Goal: Information Seeking & Learning: Learn about a topic

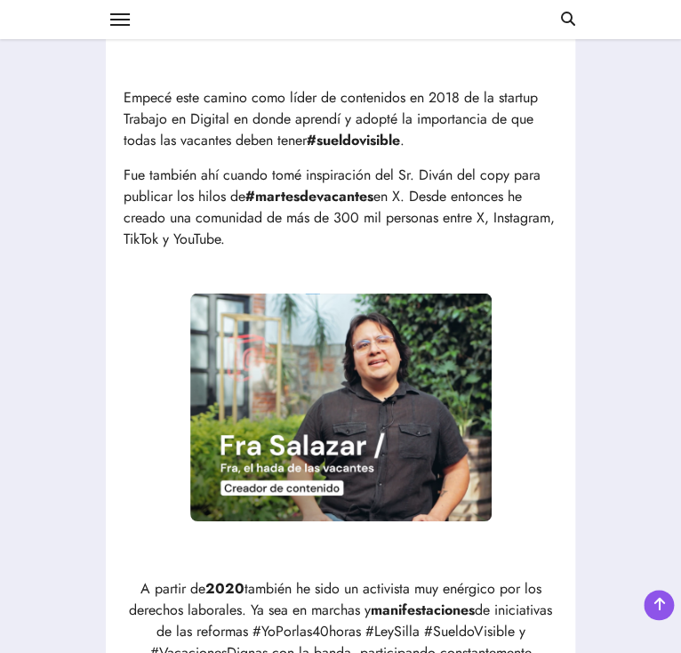
scroll to position [1156, 0]
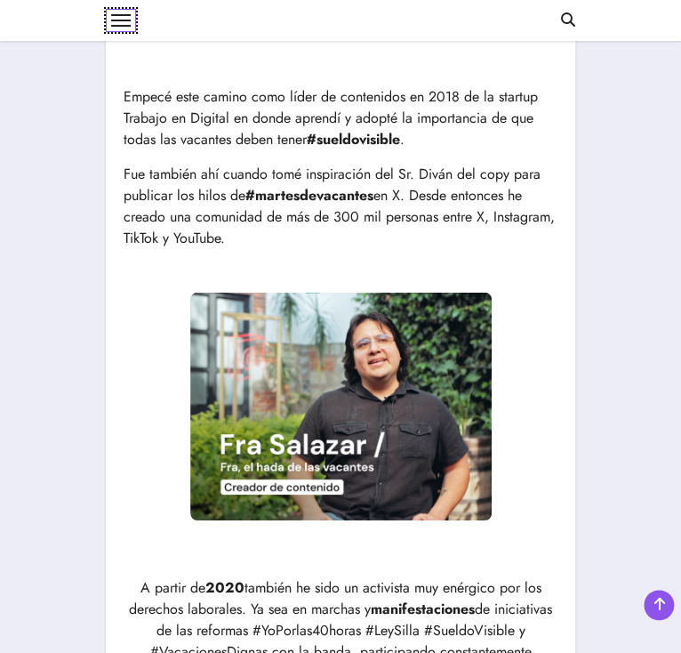
click at [106, 12] on button at bounding box center [121, 20] width 30 height 23
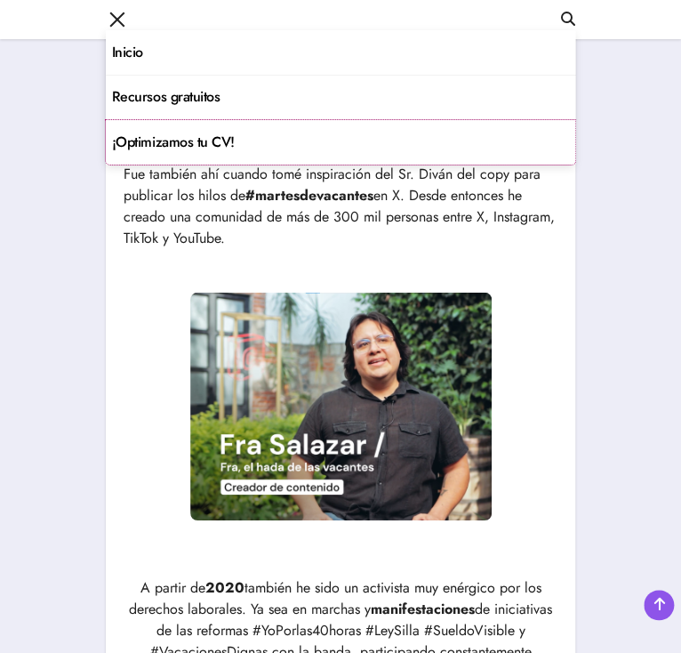
click at [106, 144] on link "¡Optimizamos tu CV!" at bounding box center [341, 142] width 470 height 44
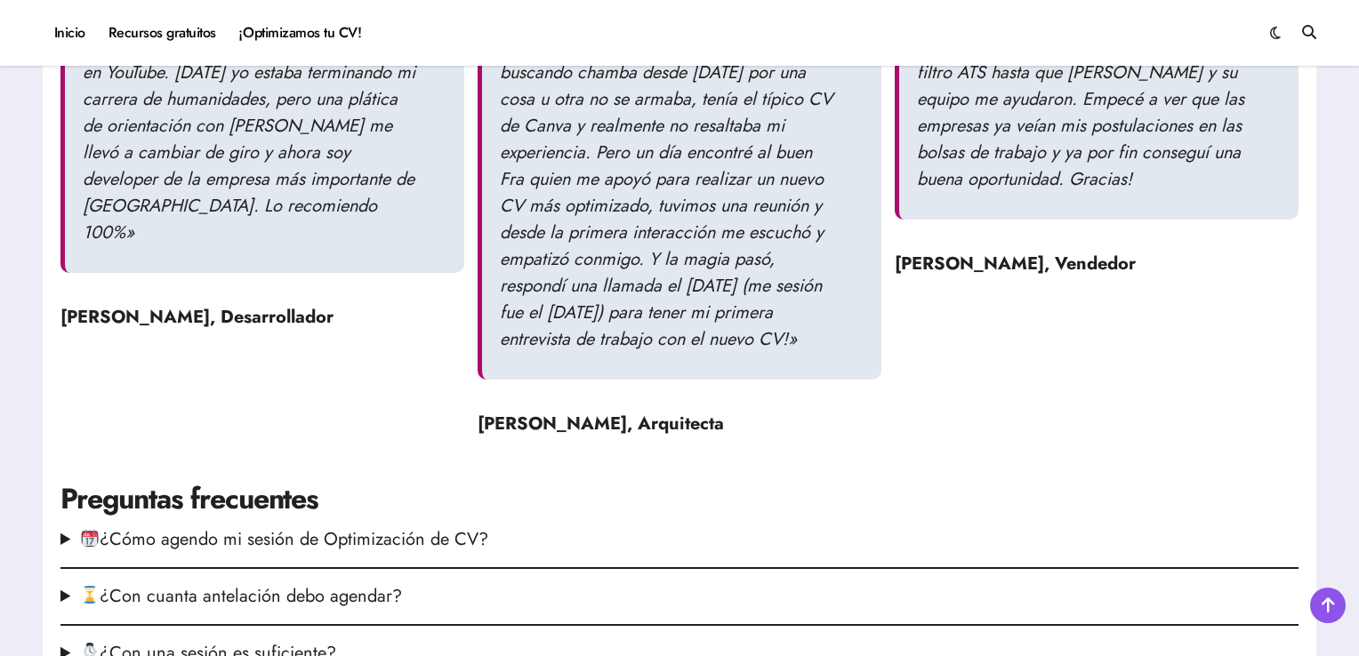
scroll to position [2455, 0]
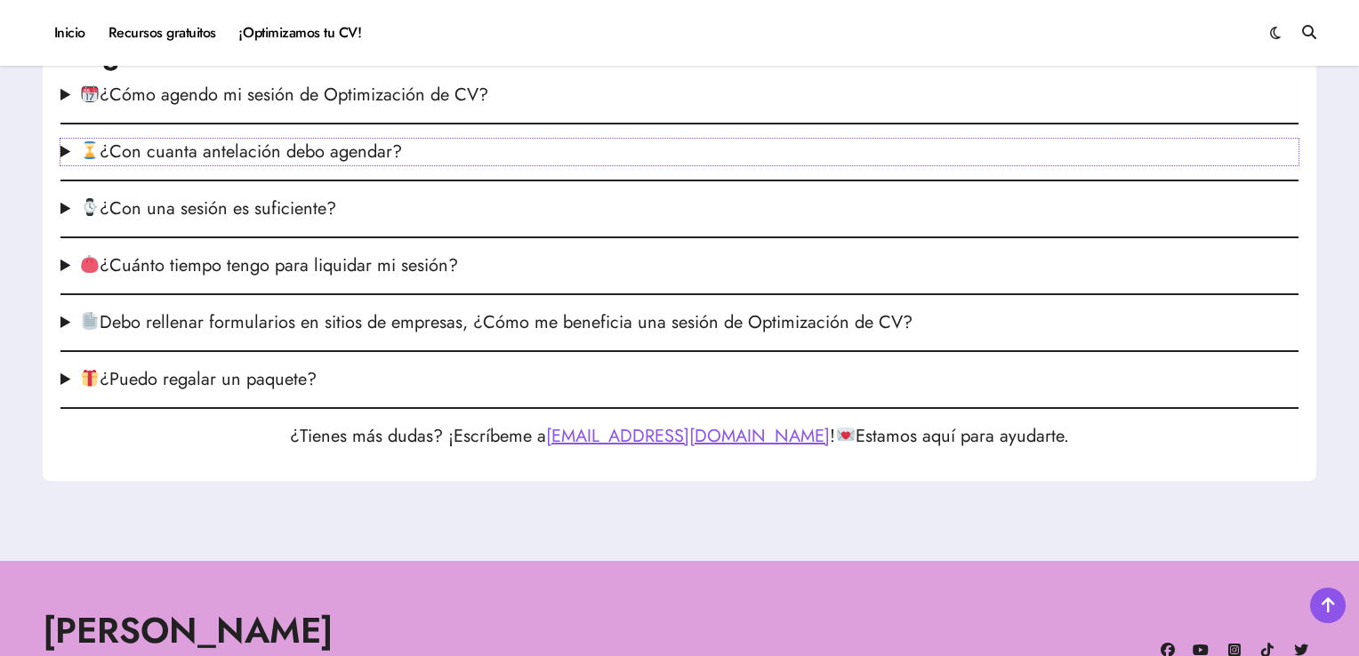
click at [359, 165] on summary "¿Con cuanta antelación debo agendar?" at bounding box center [679, 152] width 1238 height 27
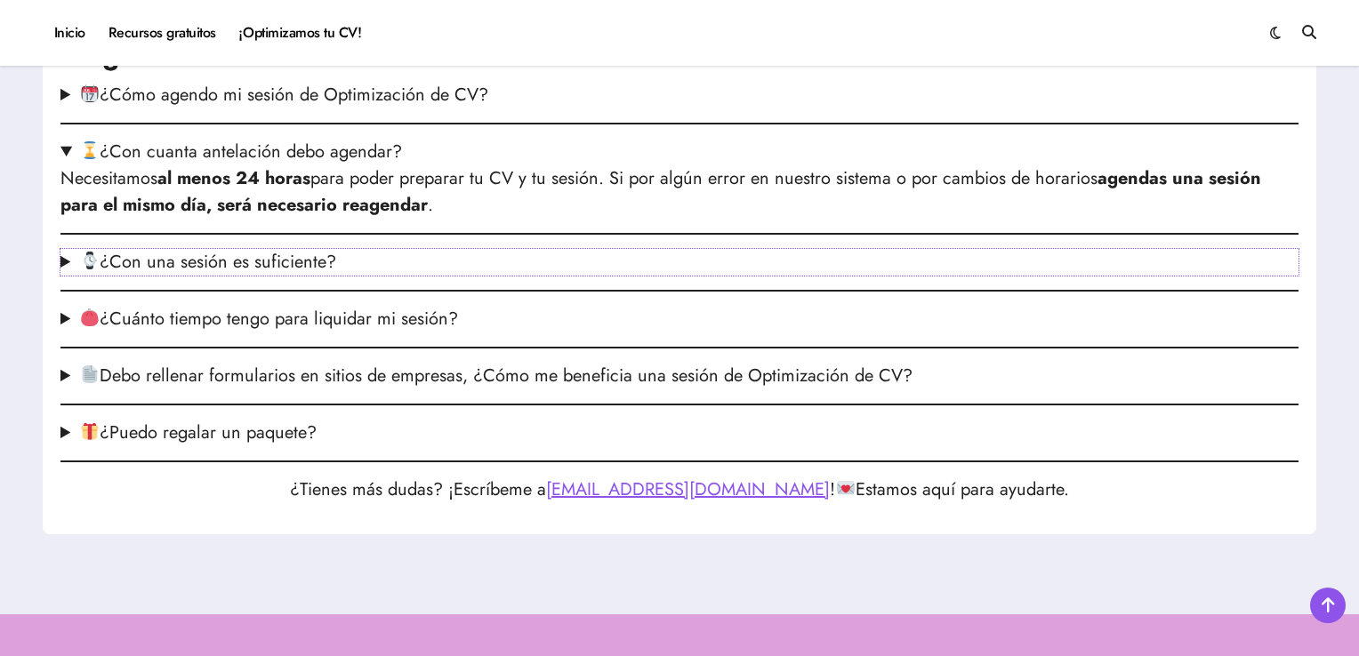
click at [326, 276] on summary "¿Con una sesión es suficiente?" at bounding box center [679, 262] width 1238 height 27
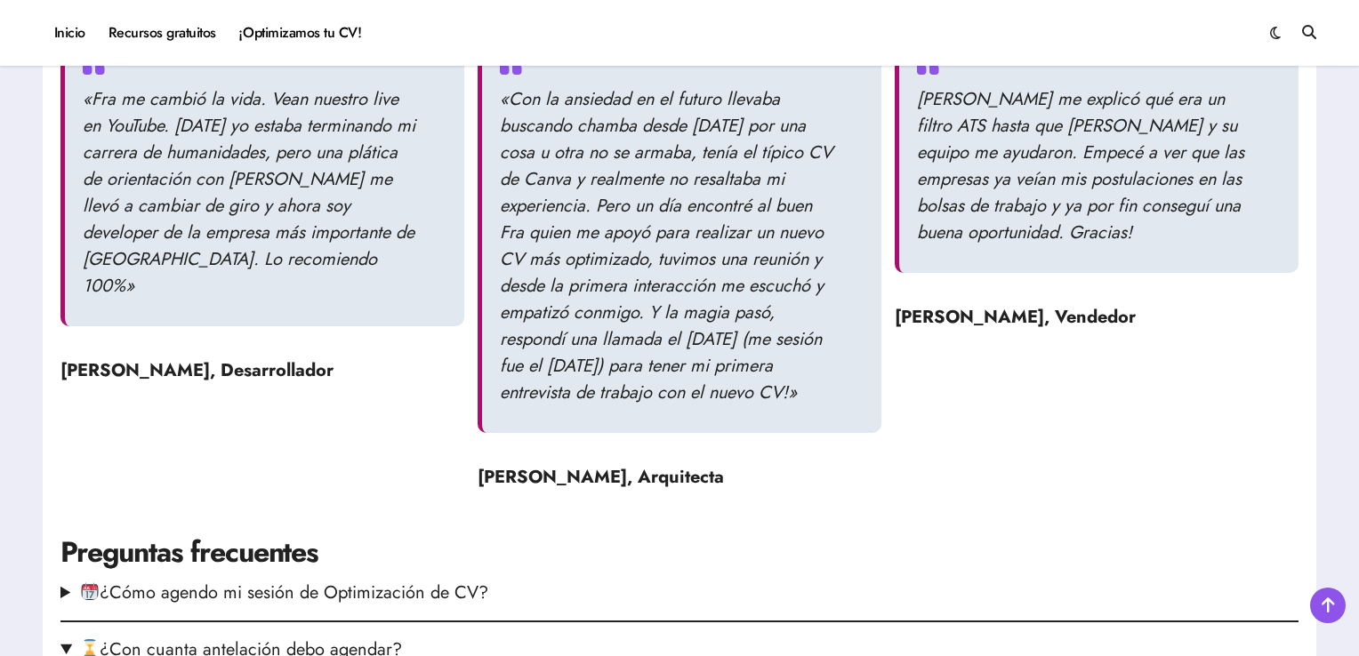
scroll to position [2491, 0]
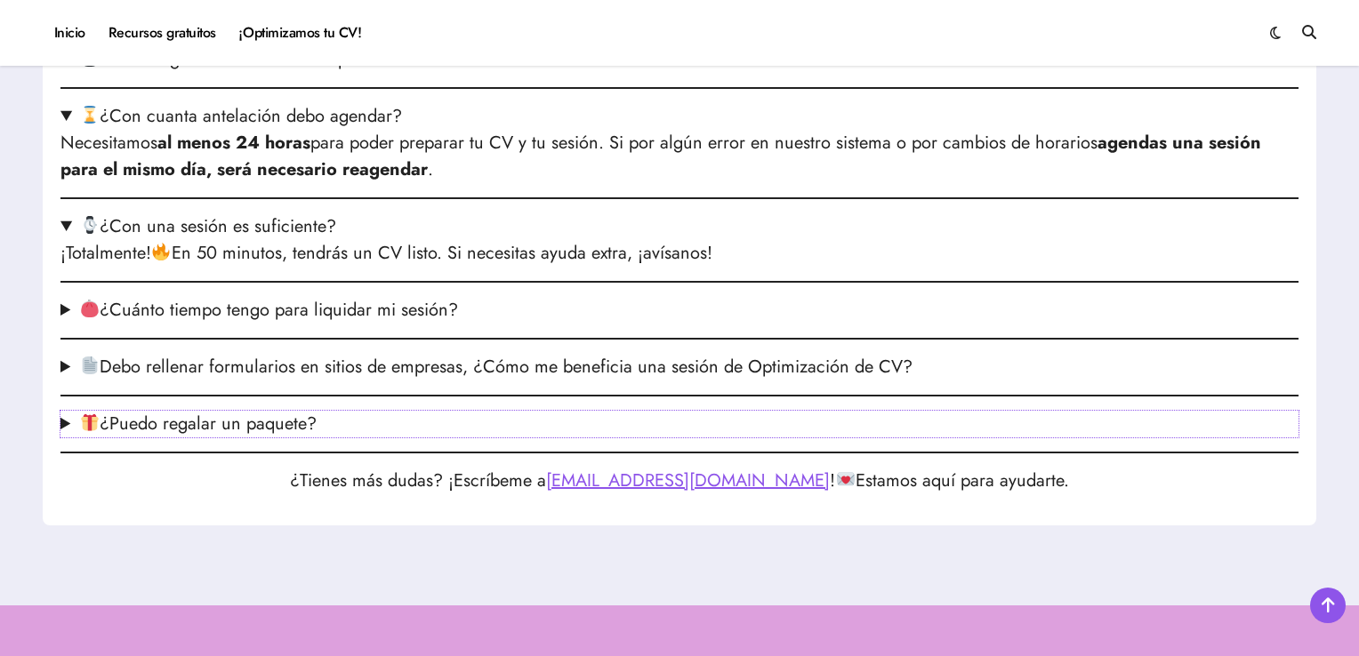
click at [275, 438] on summary "¿Puedo regalar un paquete?" at bounding box center [679, 424] width 1238 height 27
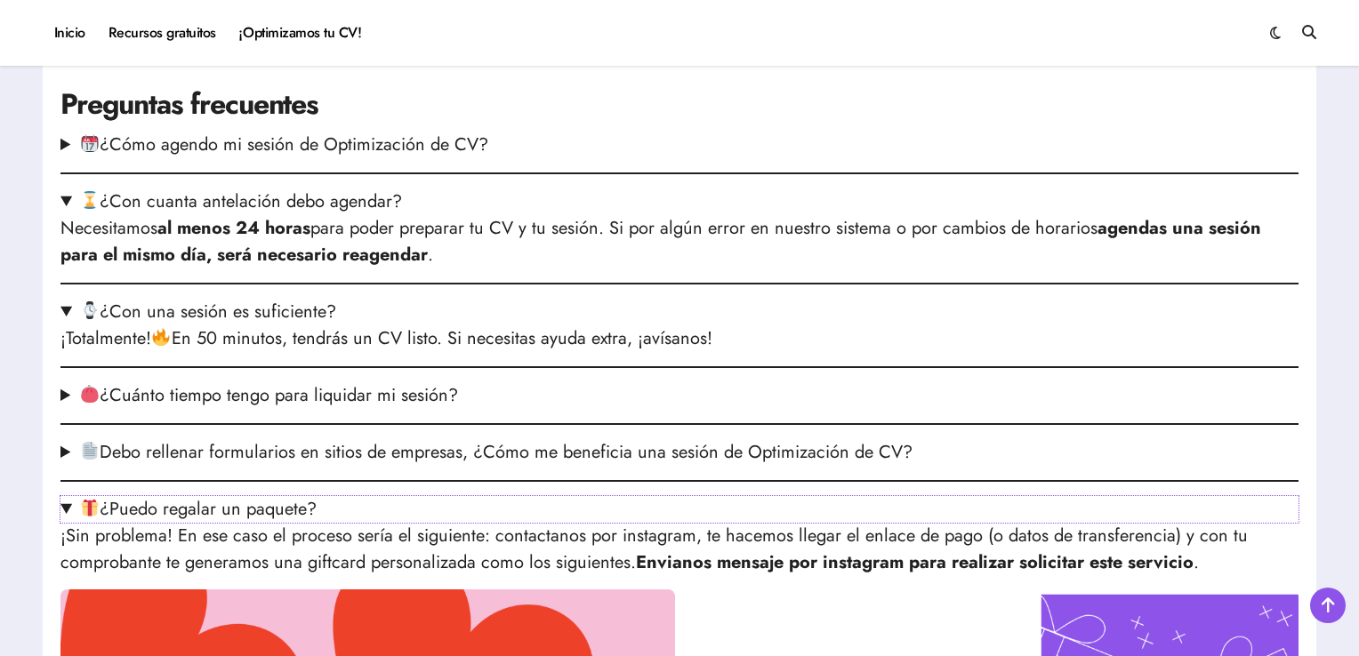
scroll to position [2400, 0]
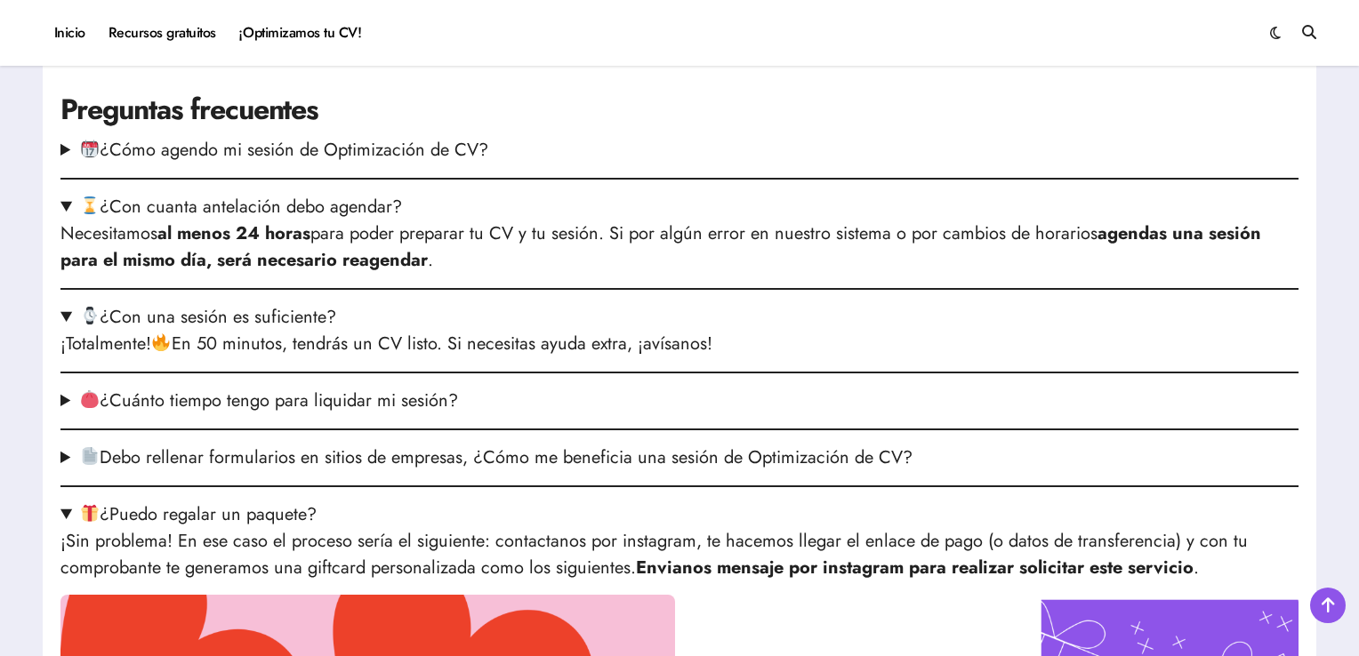
click at [302, 471] on summary "Debo rellenar formularios en sitios de empresas, ¿Cómo me beneficia una sesión …" at bounding box center [679, 458] width 1238 height 27
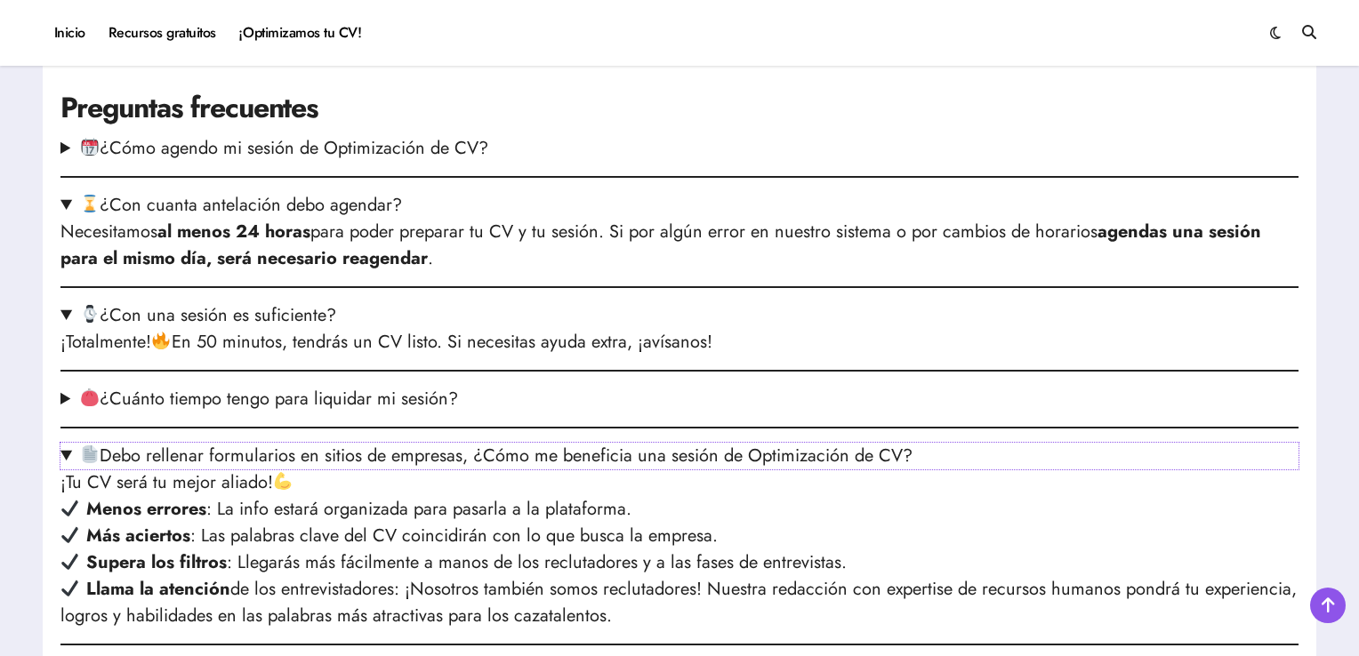
scroll to position [2846, 0]
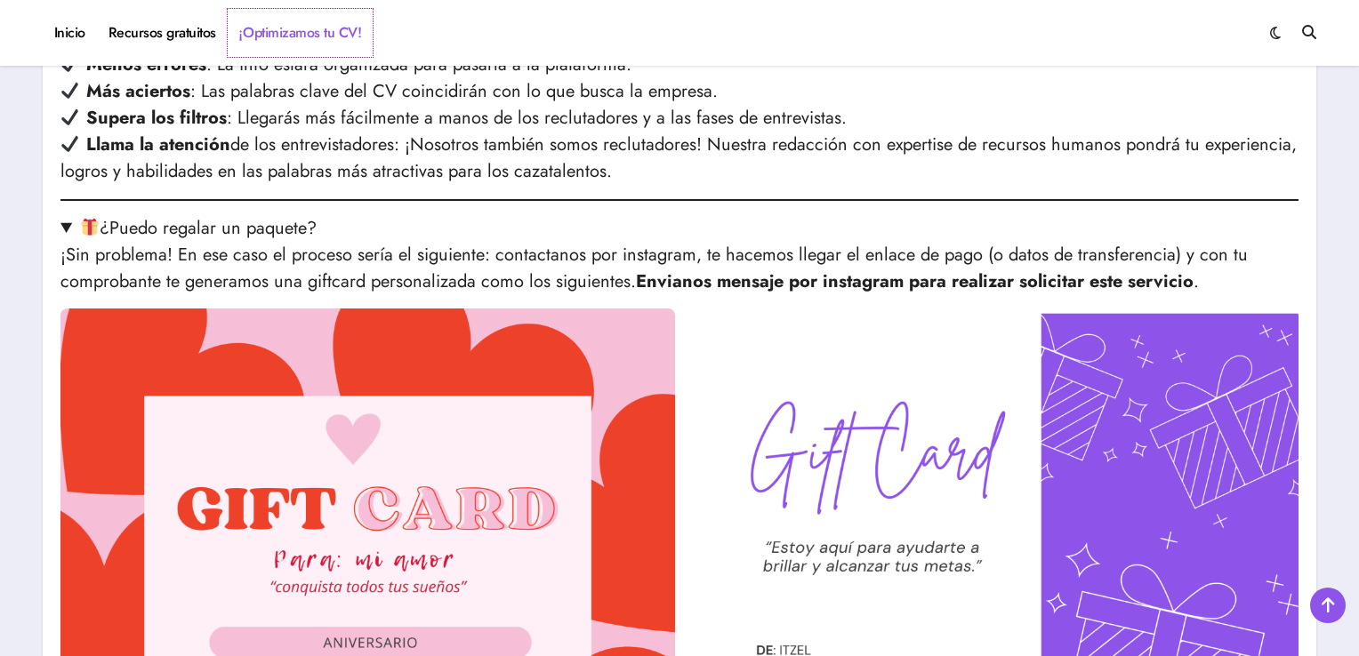
click at [309, 40] on link "¡Optimizamos tu CV!" at bounding box center [300, 33] width 145 height 48
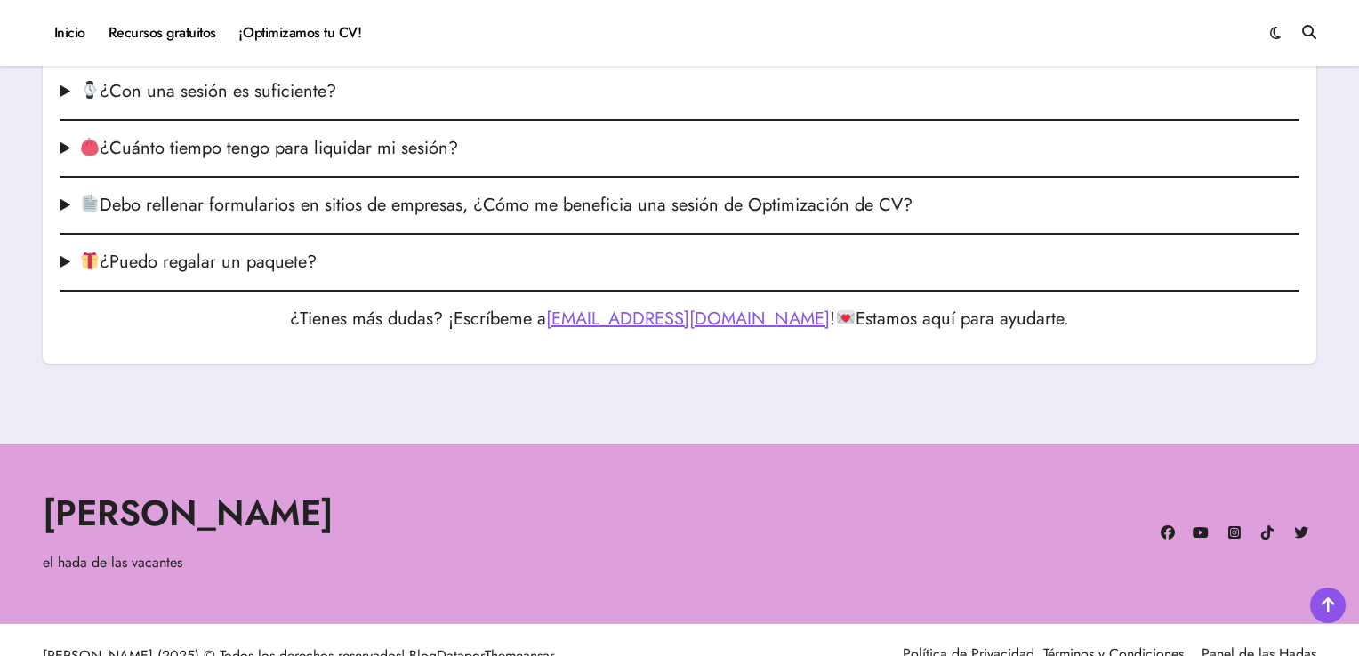
scroll to position [2629, 0]
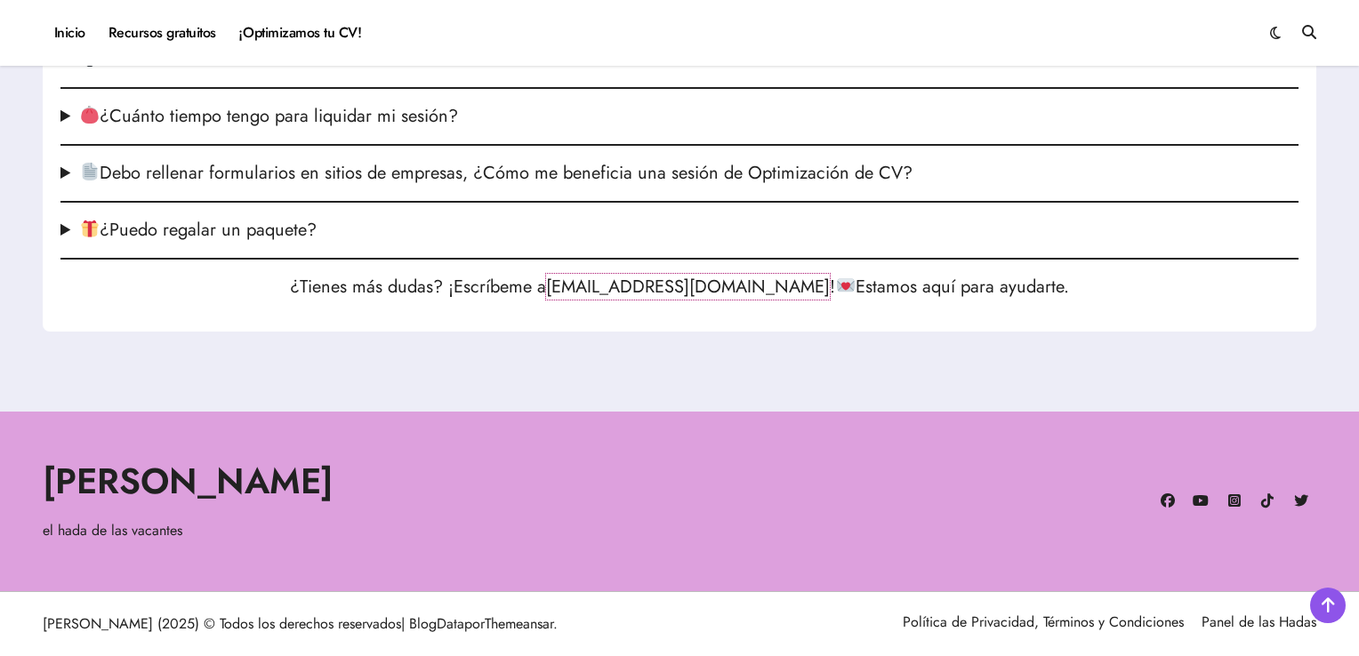
click at [662, 292] on link "ayuda@elhadadelasvacantes.com" at bounding box center [688, 287] width 284 height 26
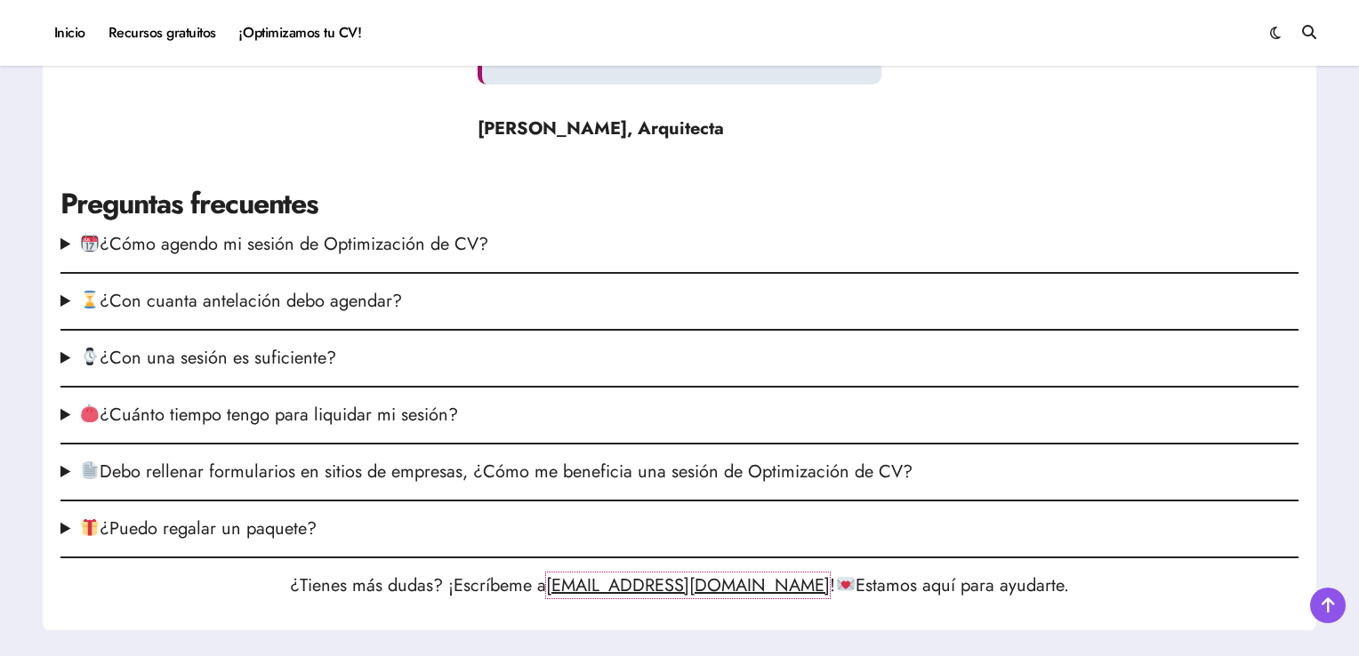
scroll to position [2274, 0]
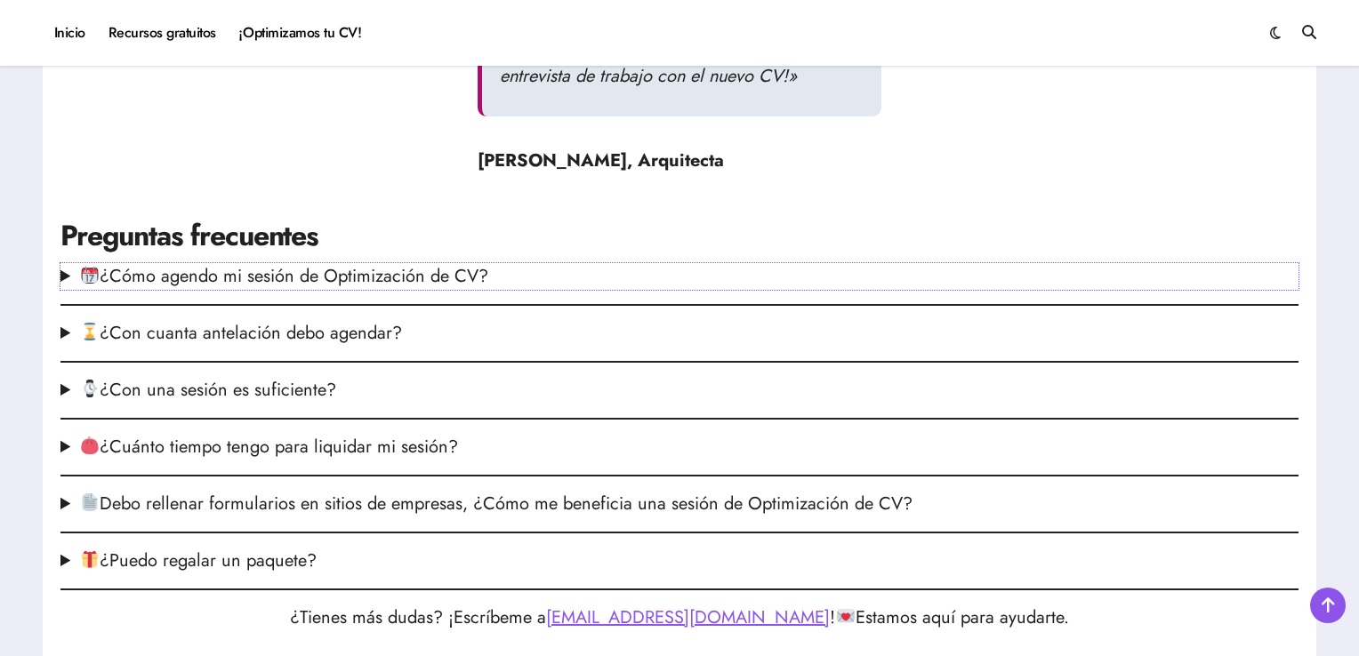
click at [245, 290] on summary "¿Cómo agendo mi sesión de Optimización de CV?" at bounding box center [679, 276] width 1238 height 27
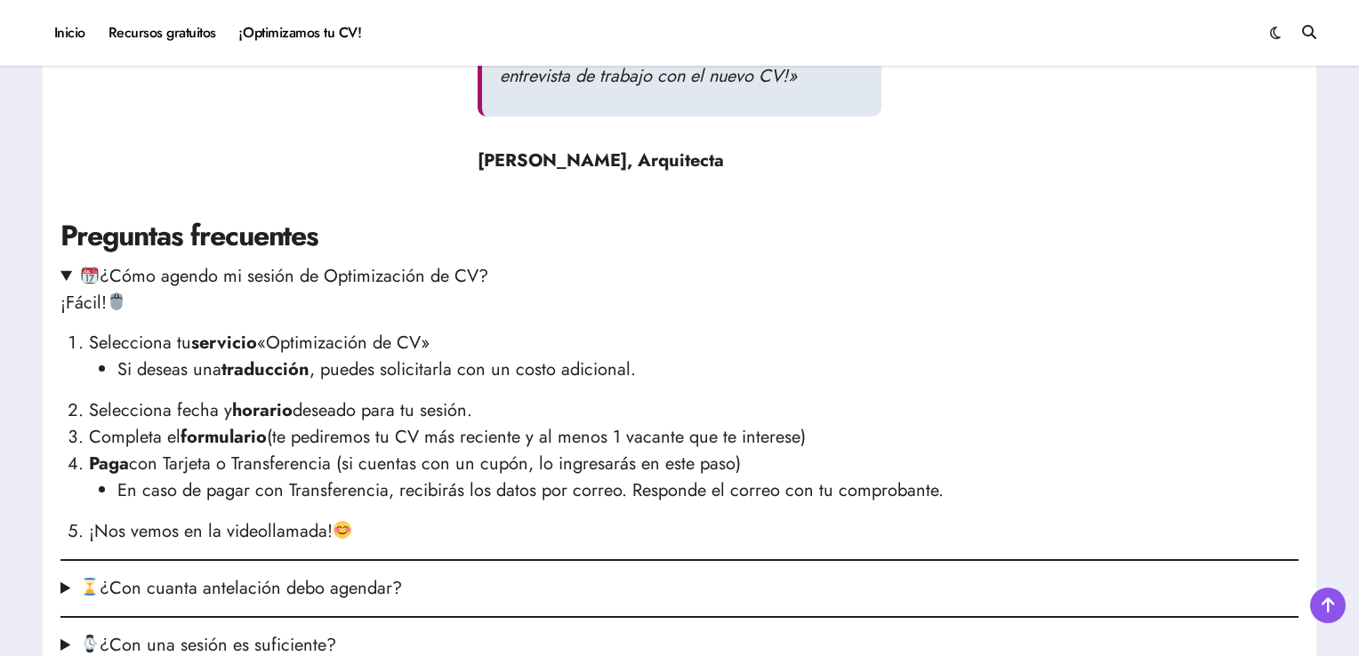
click at [234, 356] on strong "servicio" at bounding box center [224, 343] width 66 height 26
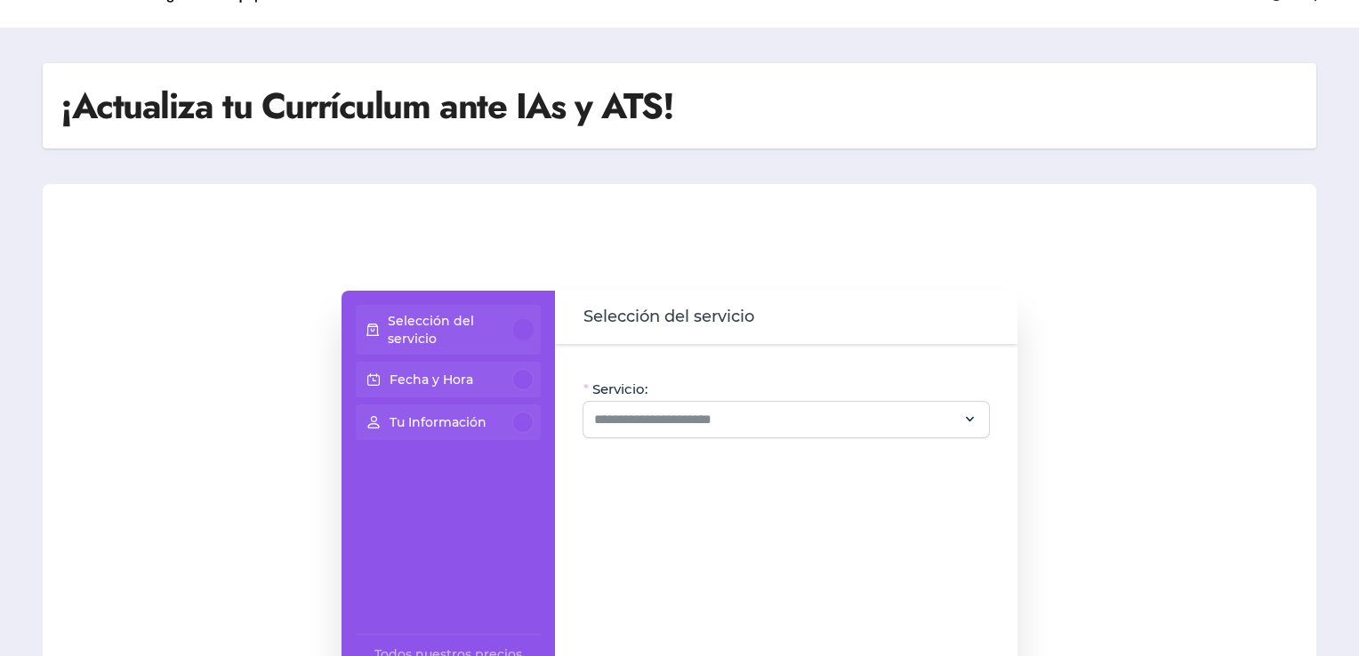
scroll to position [0, 0]
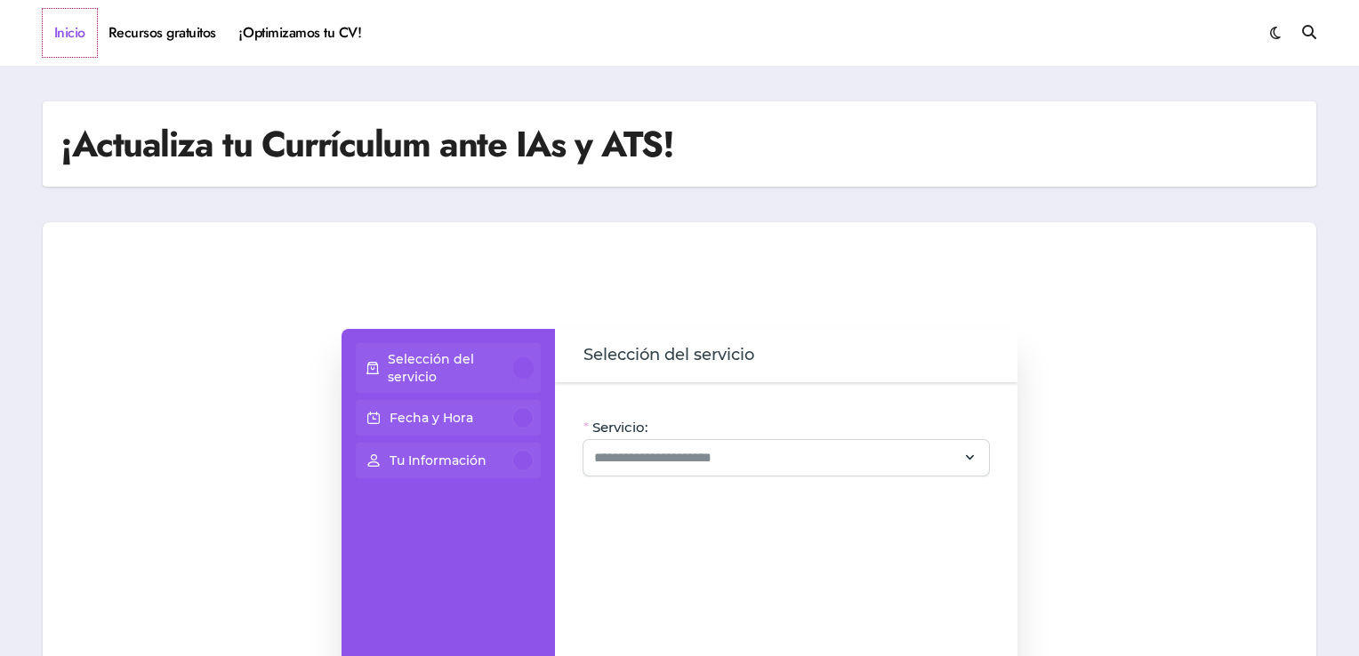
click at [77, 39] on link "Inicio" at bounding box center [70, 33] width 54 height 48
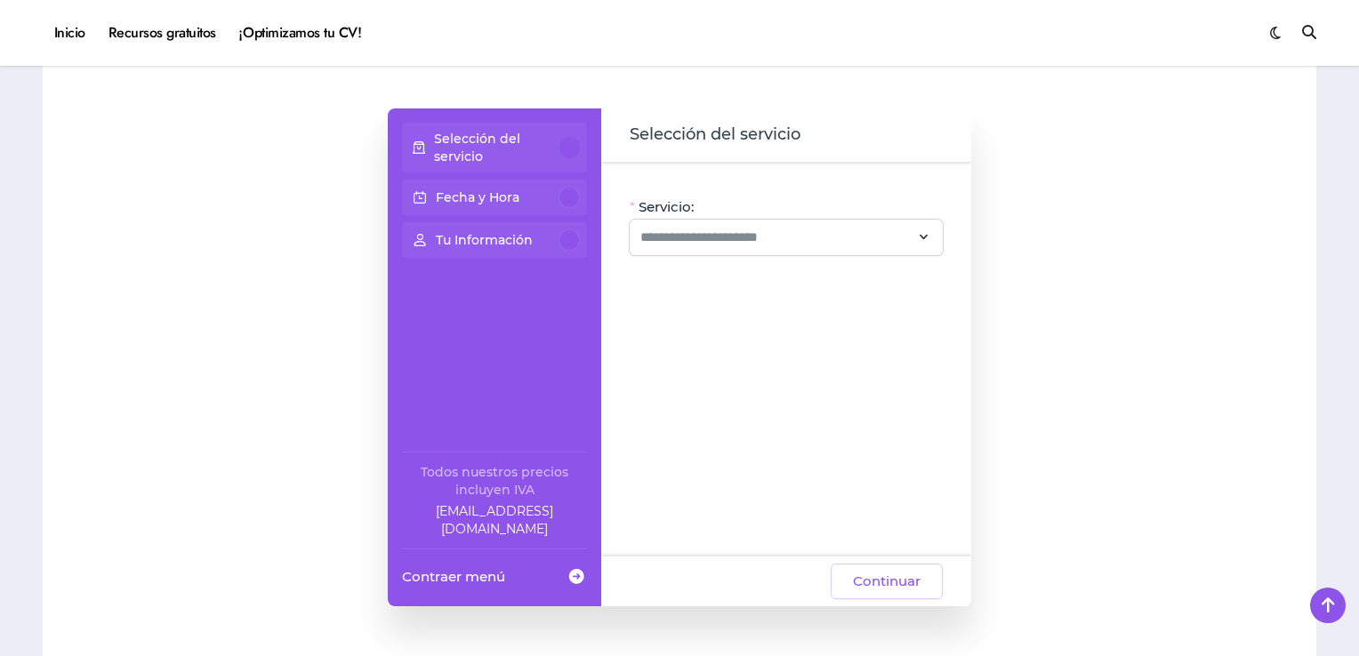
scroll to position [1334, 0]
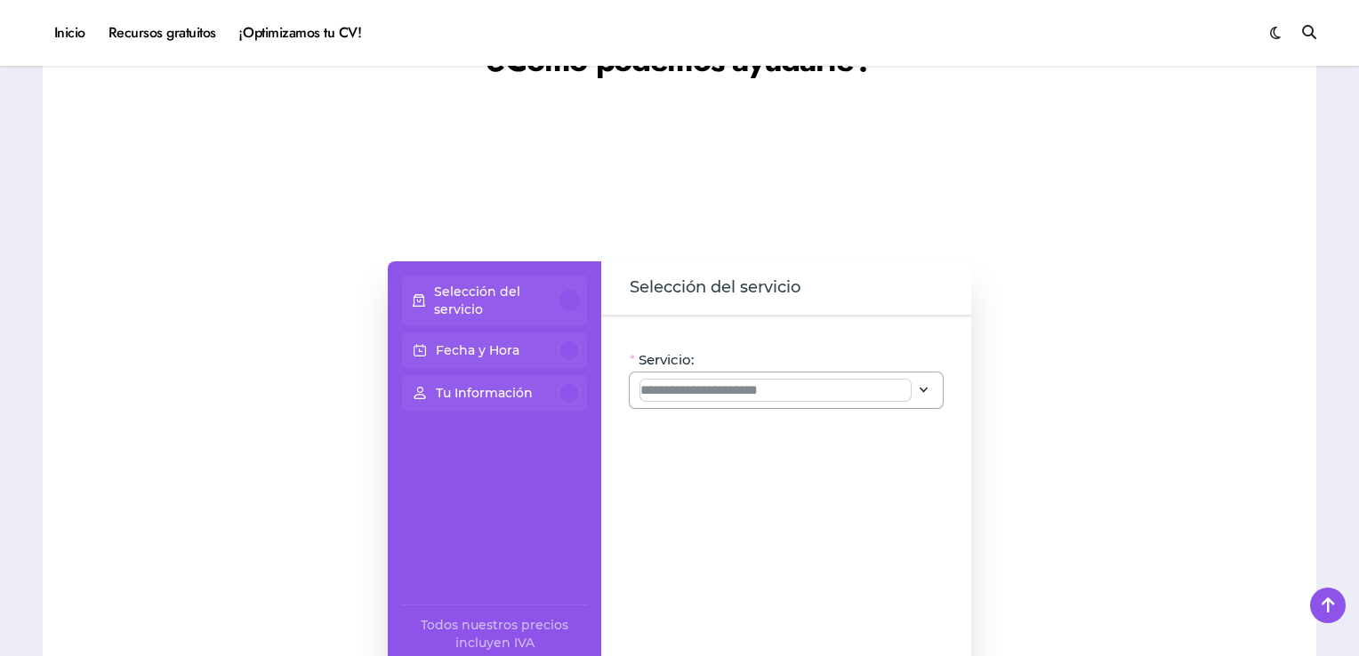
click at [826, 380] on input "Servicio:" at bounding box center [775, 390] width 270 height 21
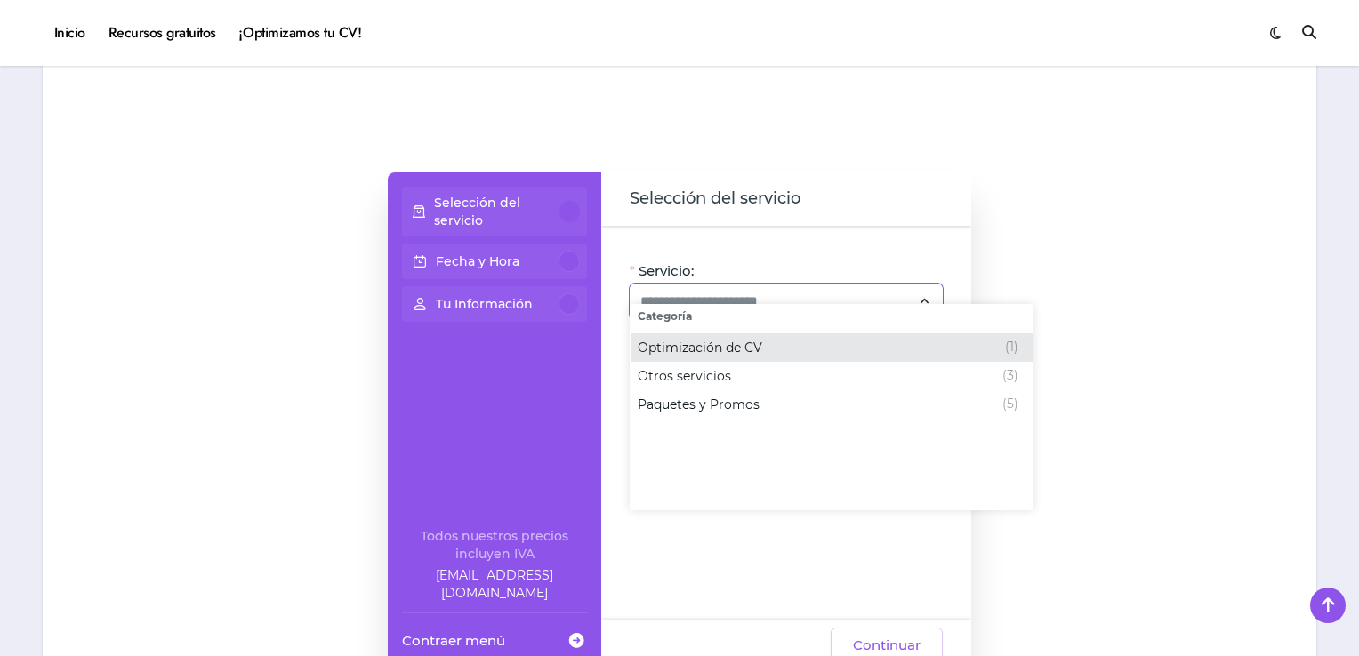
click at [658, 353] on span "Optimización de CV" at bounding box center [700, 348] width 125 height 18
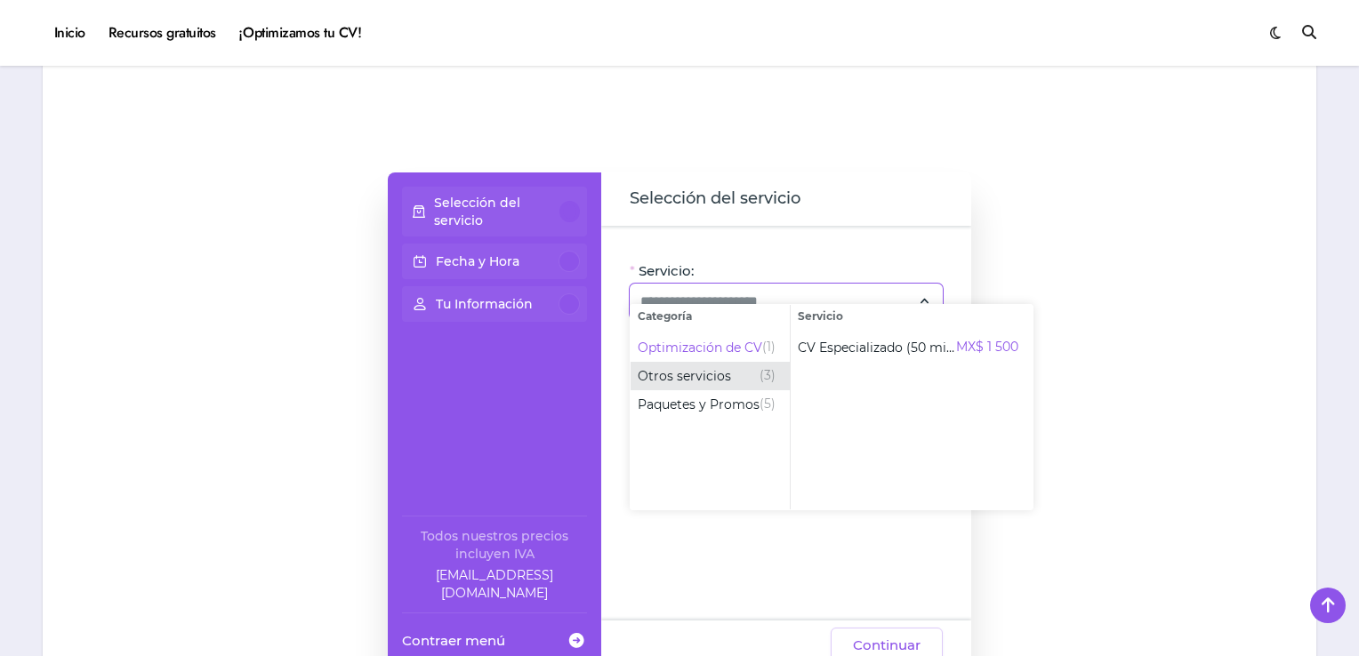
click at [675, 364] on span "Otros servicios (3)" at bounding box center [710, 376] width 159 height 28
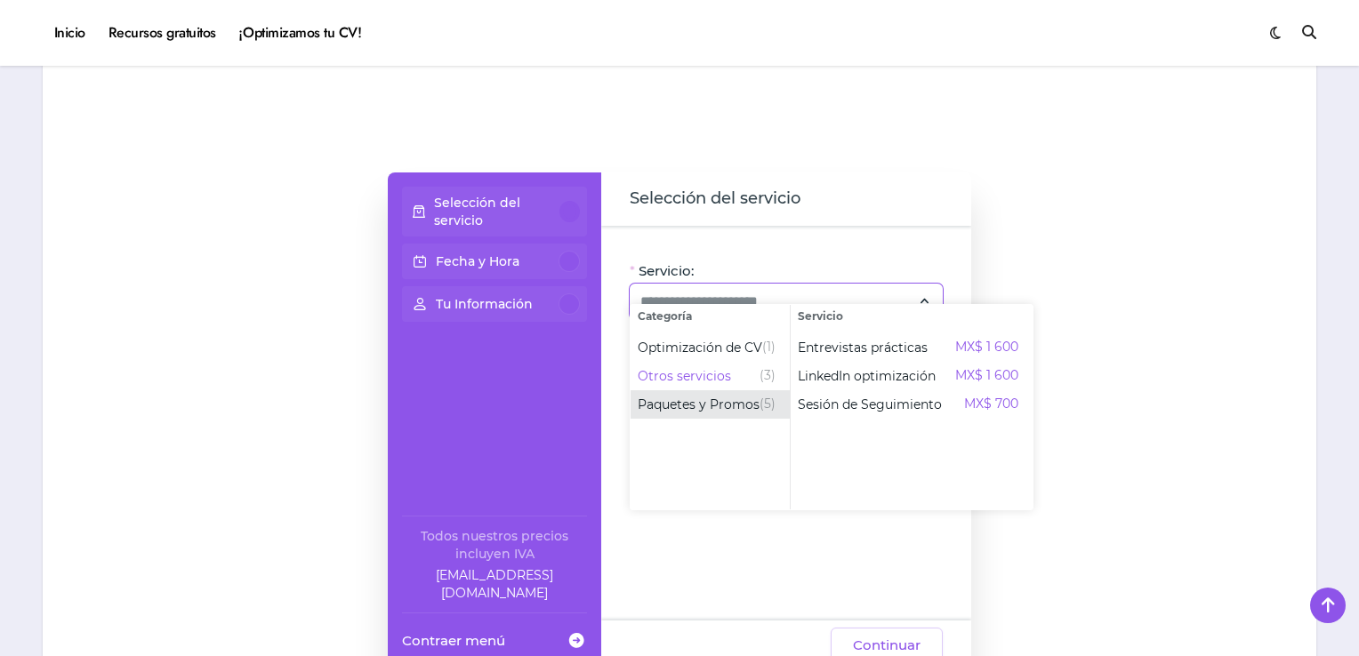
click at [701, 412] on span "Paquetes y Promos" at bounding box center [699, 405] width 122 height 18
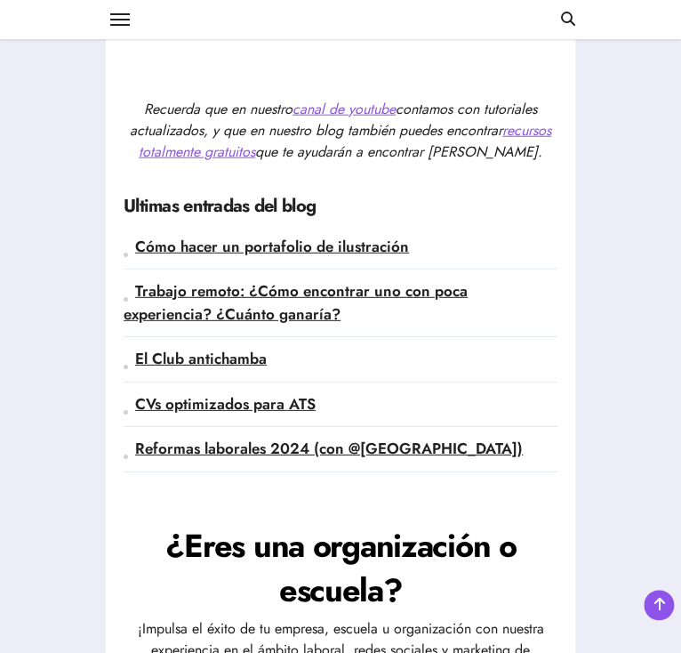
scroll to position [4537, 0]
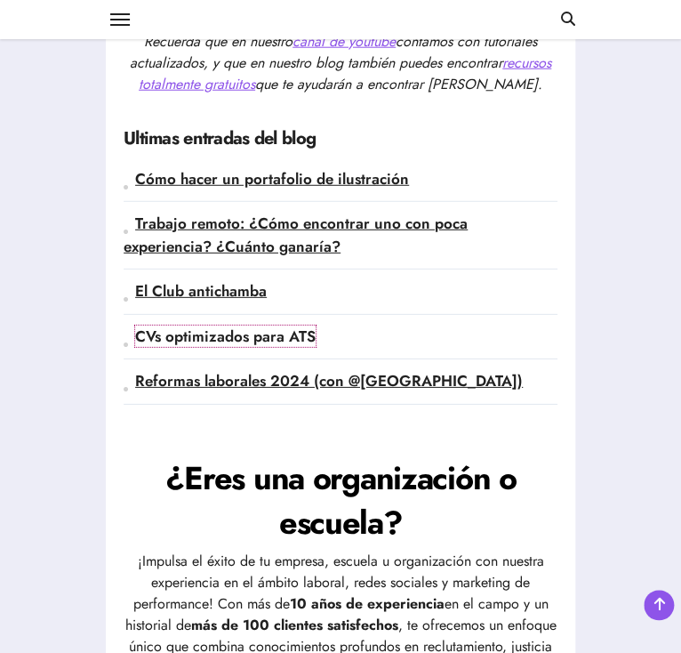
click at [135, 326] on link "CVs optimizados para ATS" at bounding box center [225, 336] width 181 height 21
